Goal: Navigation & Orientation: Find specific page/section

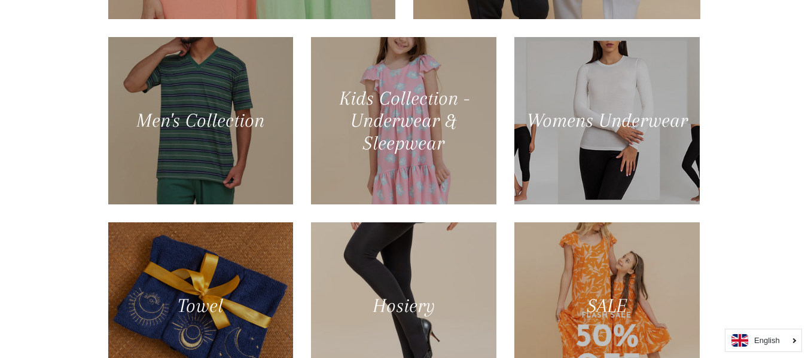
scroll to position [419, 0]
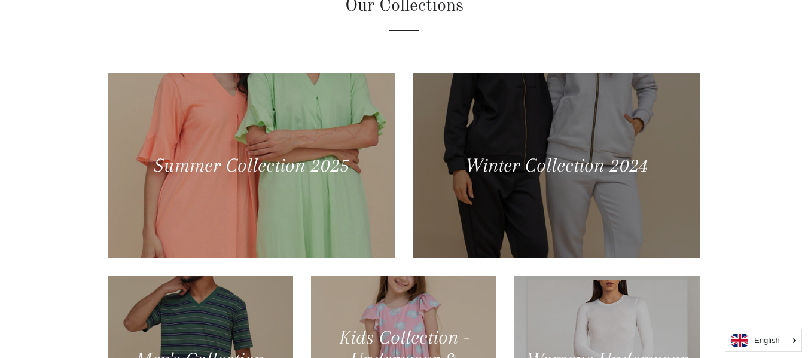
click at [561, 168] on div at bounding box center [557, 165] width 296 height 191
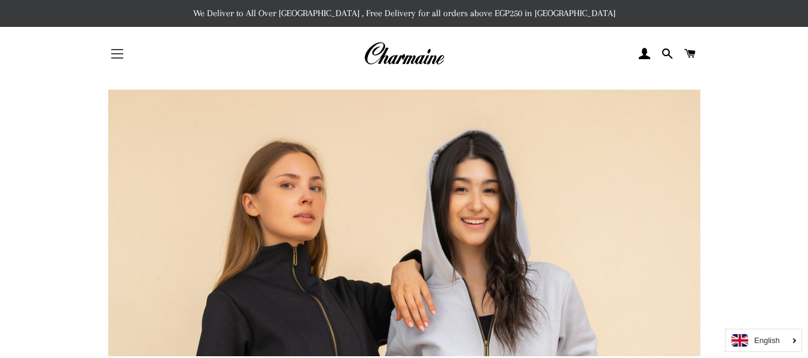
click at [115, 59] on span "button" at bounding box center [117, 57] width 12 height 1
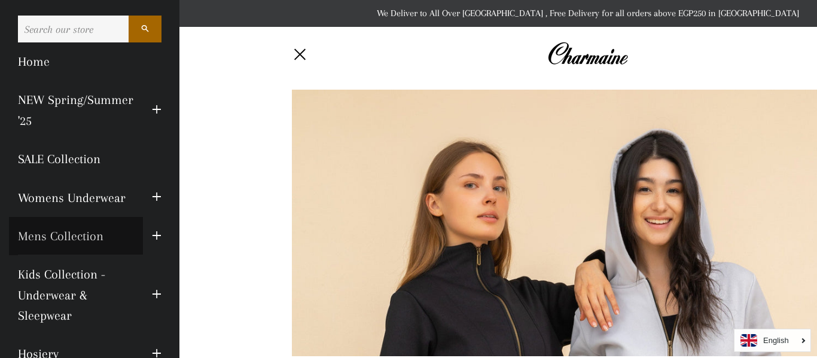
click at [73, 241] on link "Mens Collection" at bounding box center [76, 236] width 134 height 38
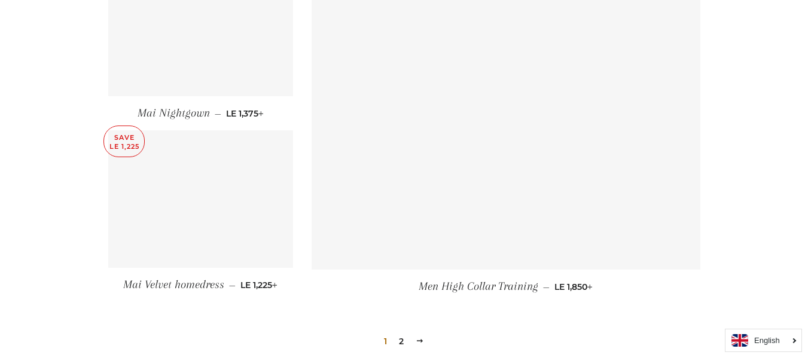
scroll to position [1785, 0]
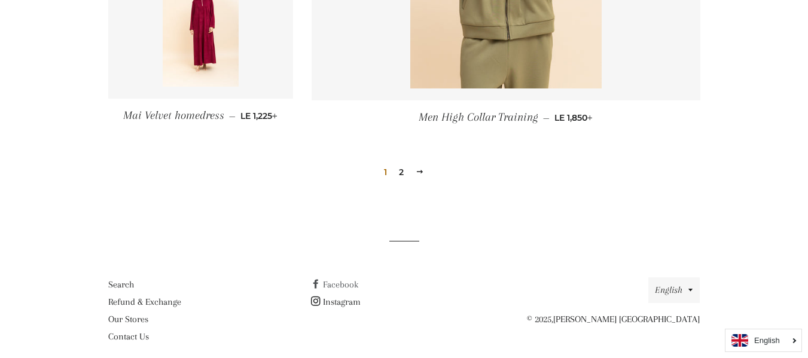
click at [329, 279] on link "Facebook" at bounding box center [334, 284] width 47 height 11
